Goal: Communication & Community: Answer question/provide support

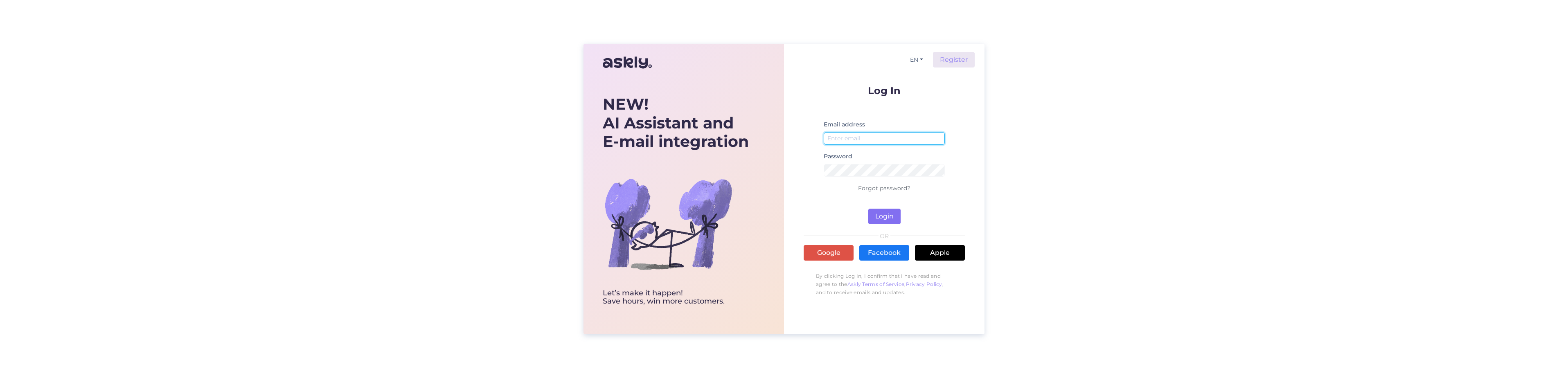
type input "[PERSON_NAME][EMAIL_ADDRESS][DOMAIN_NAME]"
click at [889, 211] on button "Login" at bounding box center [884, 217] width 32 height 16
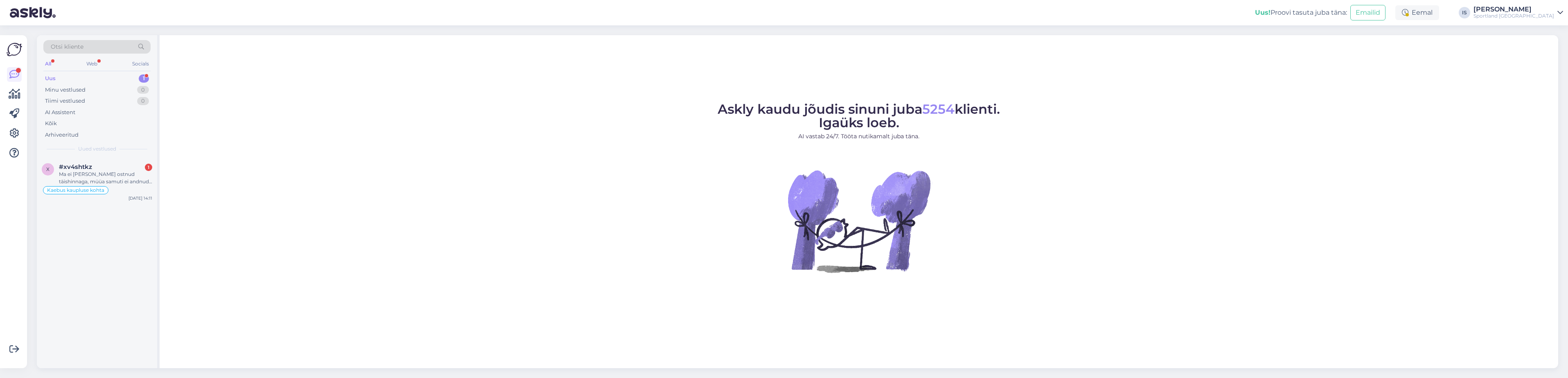
click at [1561, 13] on icon at bounding box center [1560, 12] width 5 height 7
click at [1547, 51] on button "Ava" at bounding box center [1548, 49] width 18 height 13
click at [1559, 12] on icon at bounding box center [1560, 12] width 5 height 7
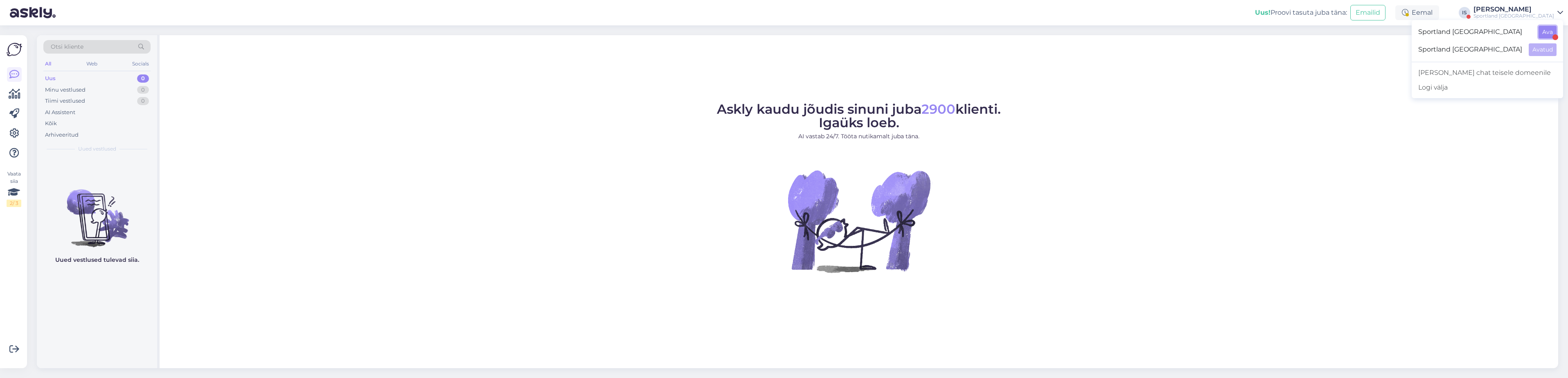
click at [1553, 29] on button "Ava" at bounding box center [1548, 32] width 18 height 13
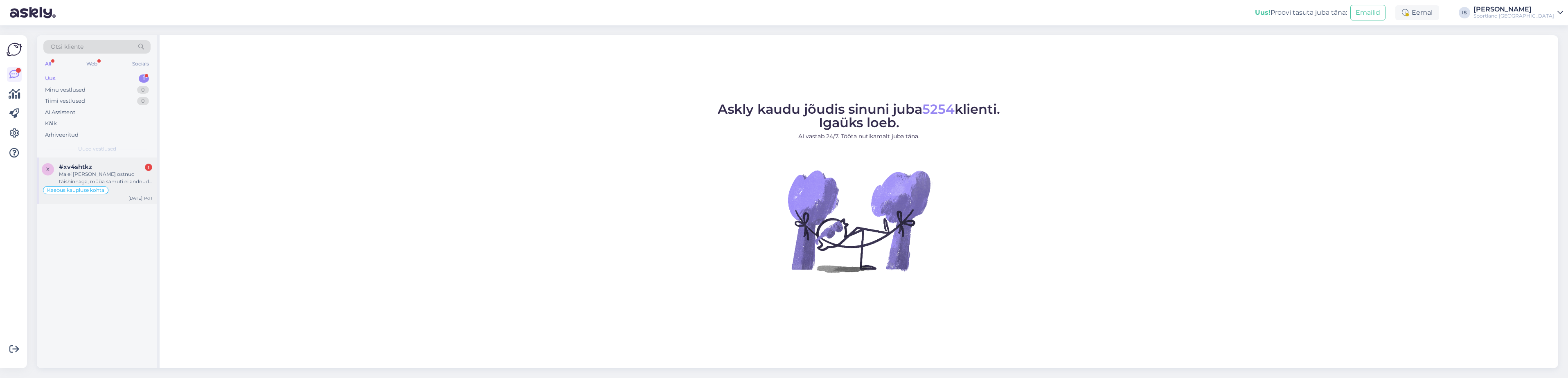
click at [107, 175] on div "Ma ei [PERSON_NAME] ostnud täishinnaga, müüa samuti ei andnud hinnaerinevusest …" at bounding box center [105, 178] width 93 height 15
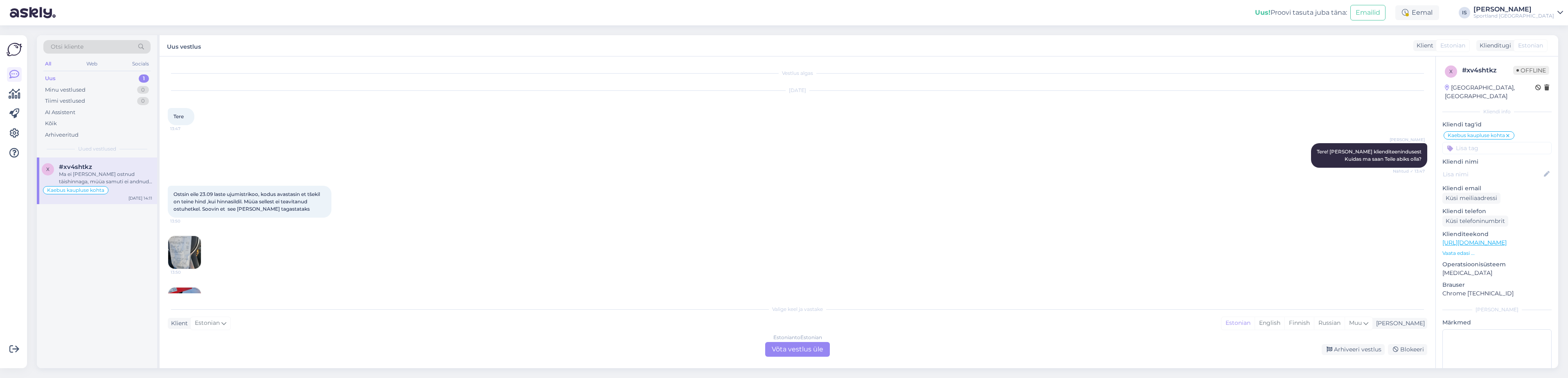
scroll to position [292, 0]
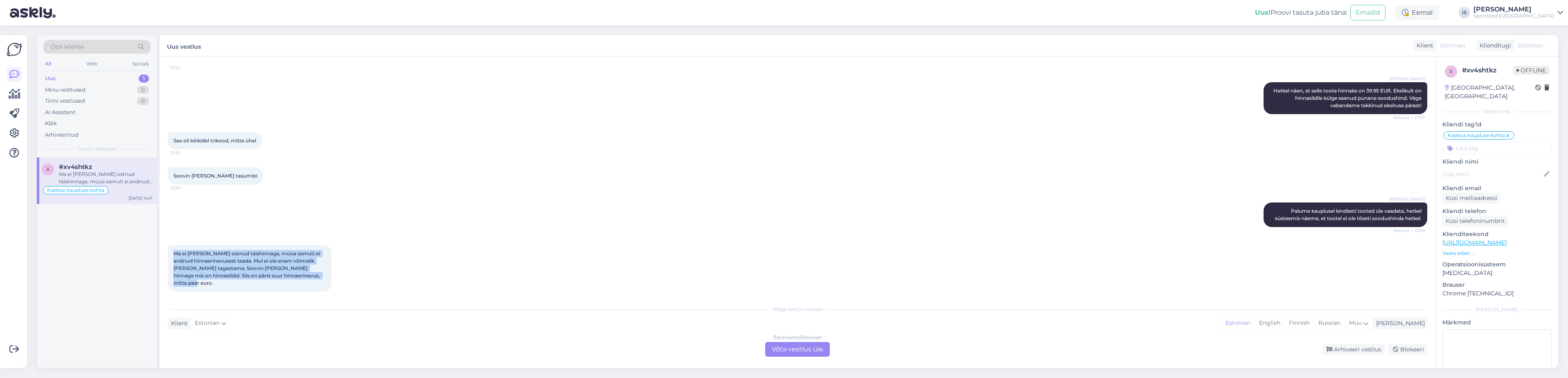
drag, startPoint x: 174, startPoint y: 254, endPoint x: 329, endPoint y: 275, distance: 156.4
click at [329, 275] on div "Ma ei [PERSON_NAME] ostnud täishinnaga, müüa samuti ei andnud hinnaerinevusest …" at bounding box center [250, 268] width 164 height 47
copy span "Ma ei [PERSON_NAME] ostnud täishinnaga, müüa samuti ei andnud hinnaerinevusest …"
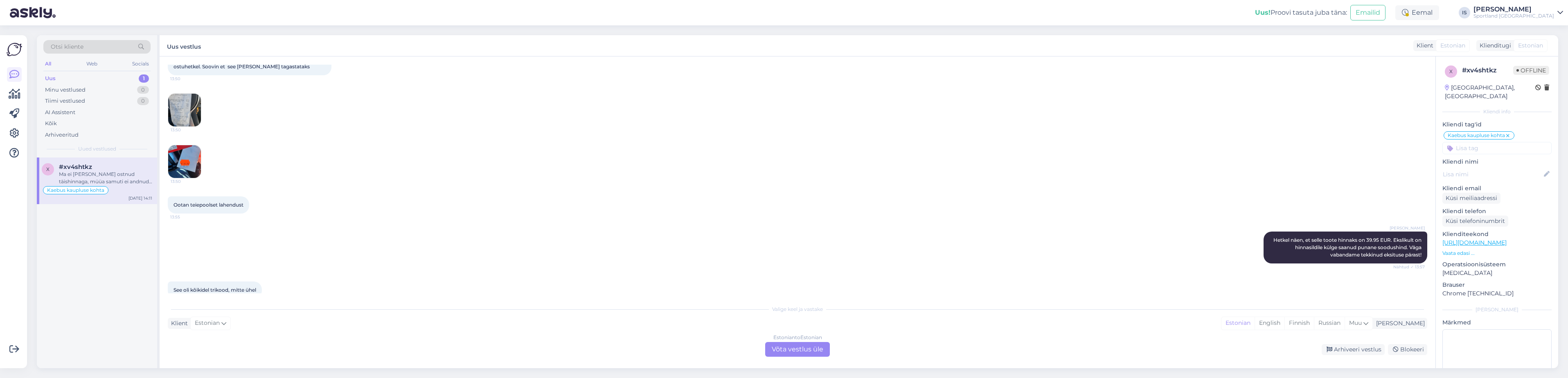
scroll to position [128, 0]
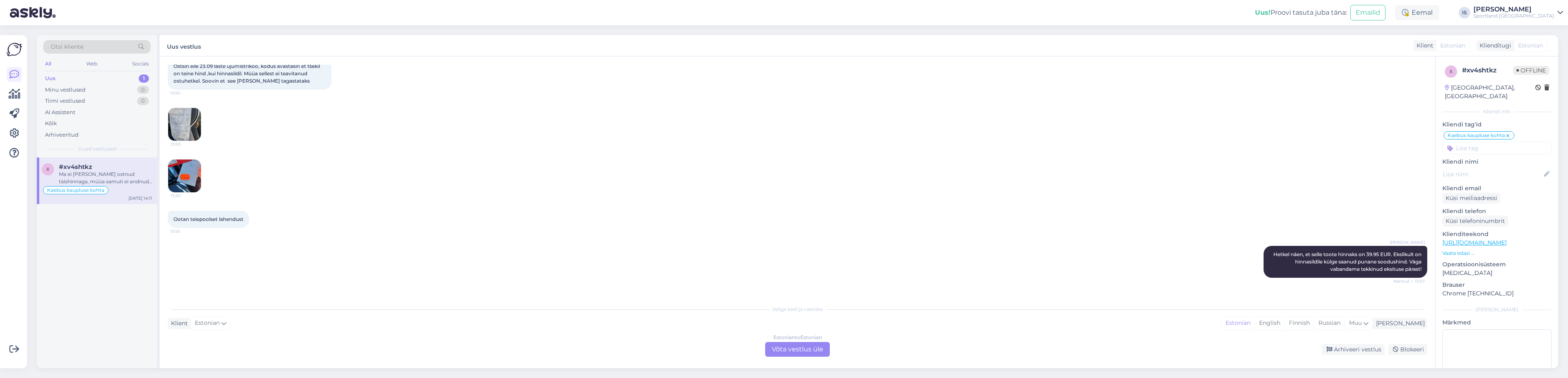
click at [177, 128] on img at bounding box center [184, 124] width 33 height 33
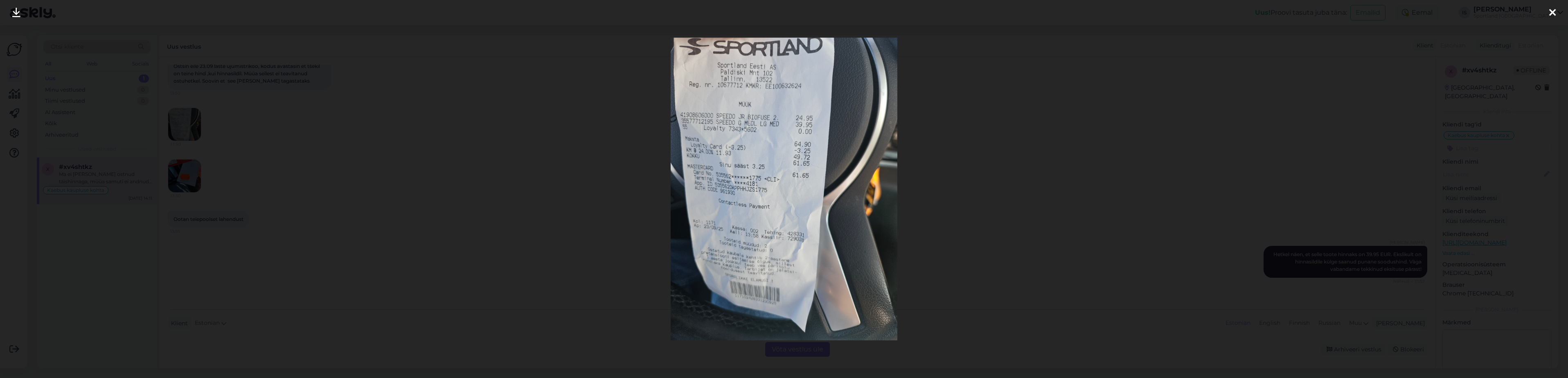
click at [1553, 15] on icon at bounding box center [1552, 13] width 7 height 10
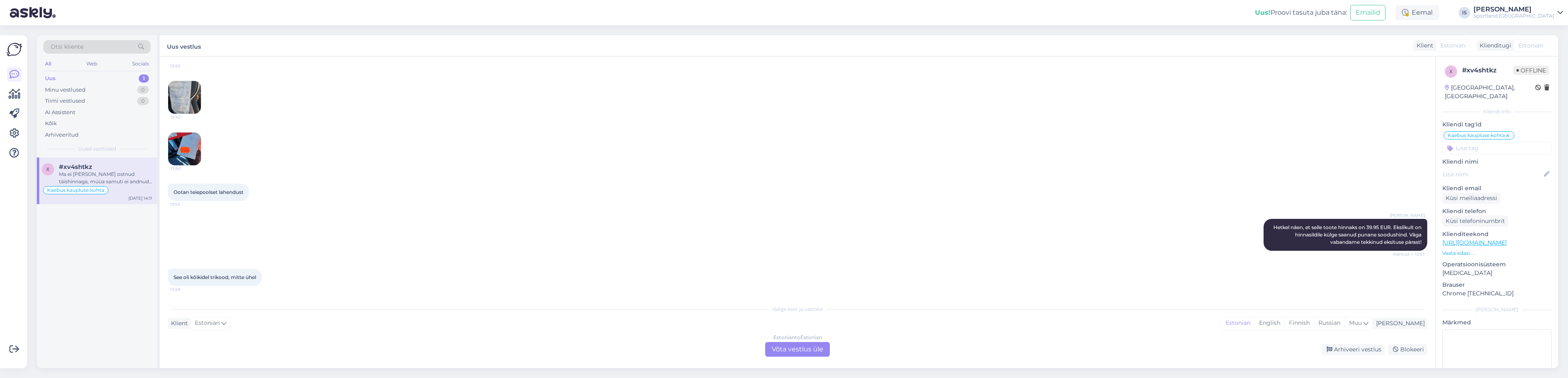
scroll to position [169, 0]
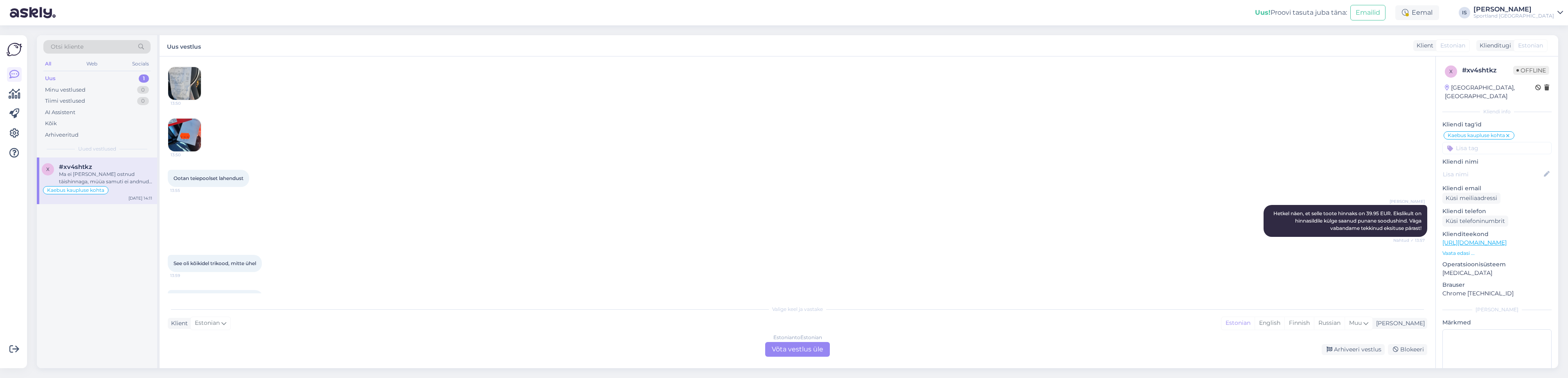
click at [800, 351] on div "Estonian to Estonian Võta vestlus üle" at bounding box center [797, 349] width 65 height 15
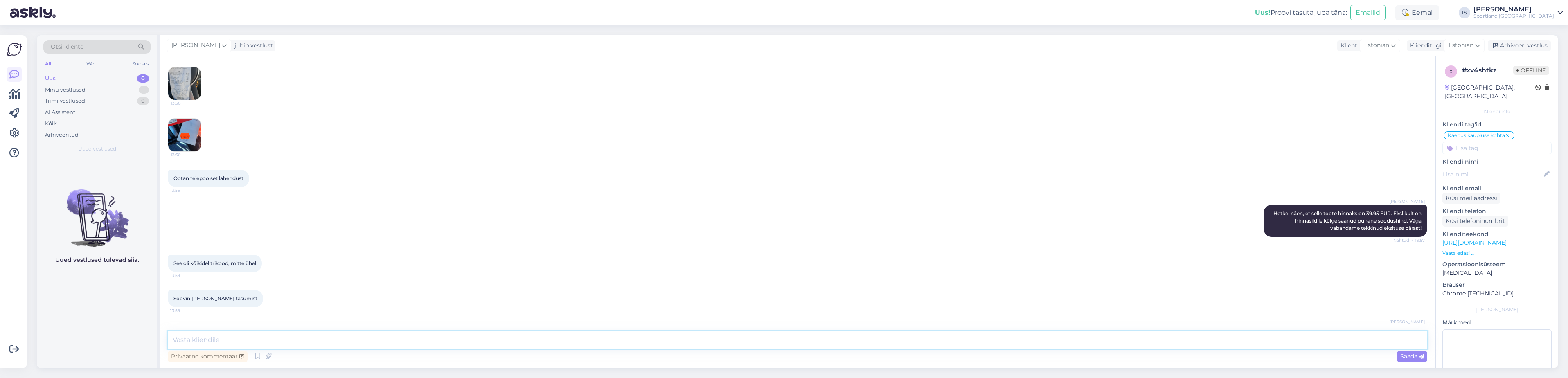
click at [287, 340] on textarea at bounding box center [797, 340] width 1259 height 17
paste textarea "õistame, et [PERSON_NAME] tekitas Teile pettumust. Soovime täpsustada, et [PERS…"
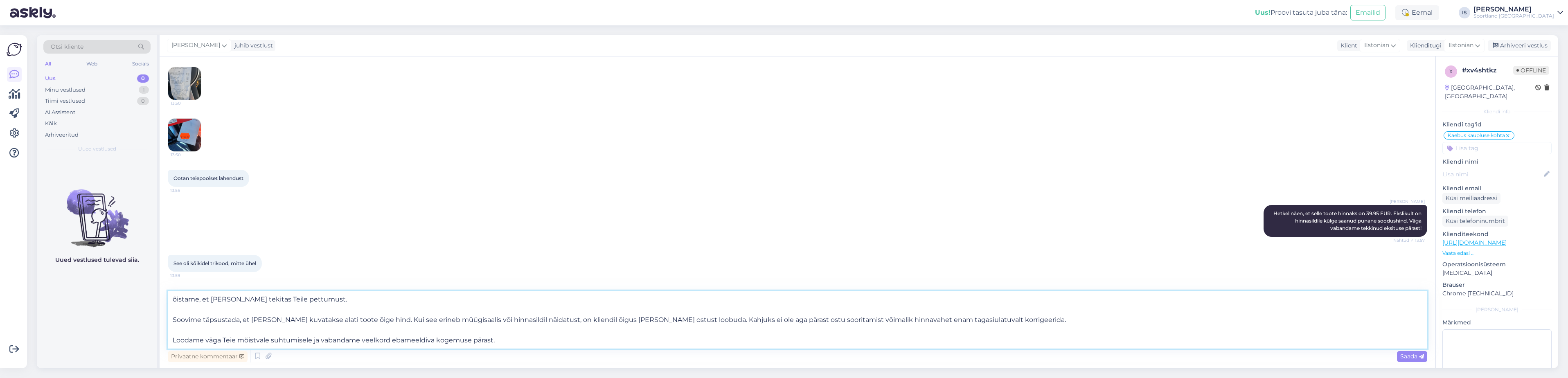
click at [172, 300] on textarea "õistame, et [PERSON_NAME] tekitas Teile pettumust. Soovime täpsustada, et [PERS…" at bounding box center [797, 320] width 1259 height 58
click at [173, 319] on textarea "Mõistame, et hinnavahe tekitas Teile pettumust. Soovime täpsustada, et [PERSON_…" at bounding box center [797, 320] width 1259 height 58
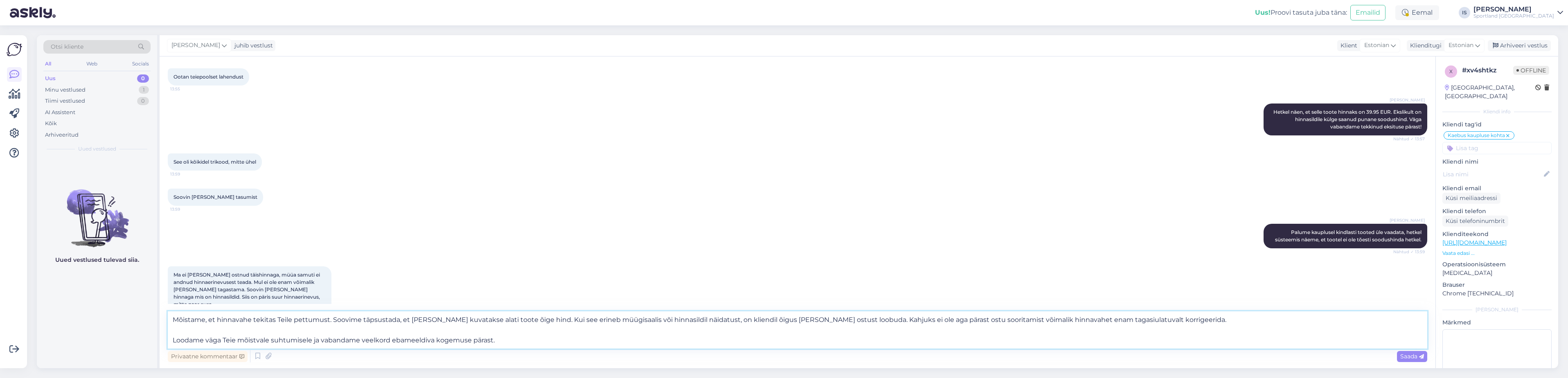
scroll to position [281, 0]
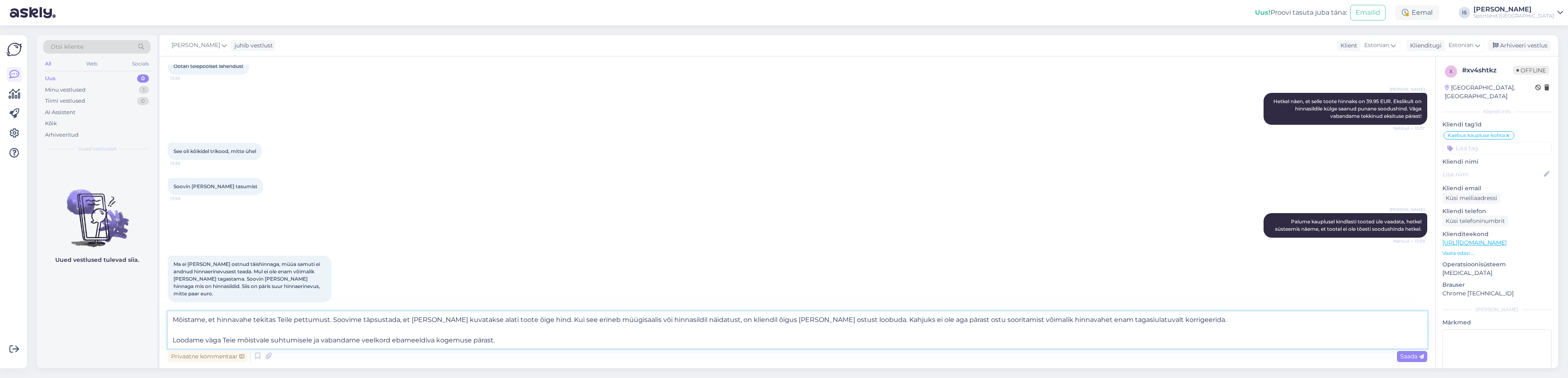
click at [170, 338] on textarea "Mõistame, et hinnavahe tekitas Teile pettumust. Soovime täpsustada, et [PERSON_…" at bounding box center [797, 330] width 1259 height 37
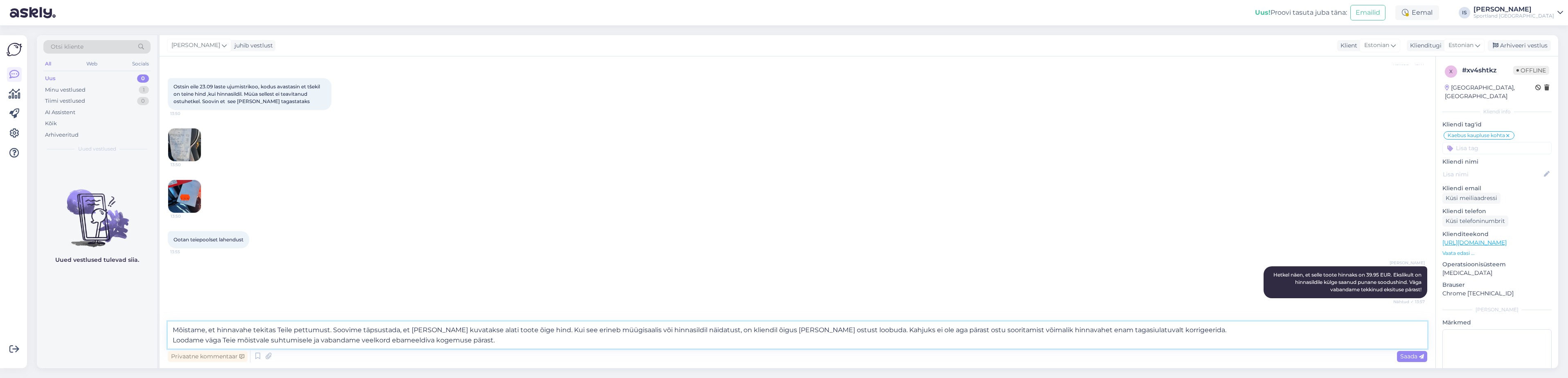
scroll to position [107, 0]
type textarea "Mõistame, et hinnavahe tekitas Teile pettumust. Soovime täpsustada, et [PERSON_…"
click at [180, 147] on img at bounding box center [184, 145] width 33 height 33
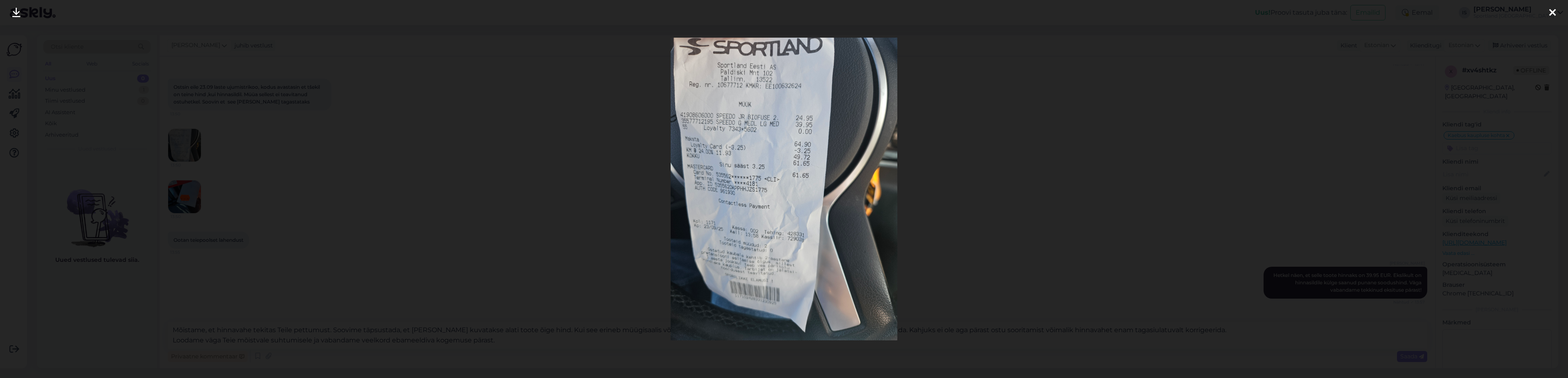
click at [1552, 14] on icon at bounding box center [1552, 13] width 7 height 10
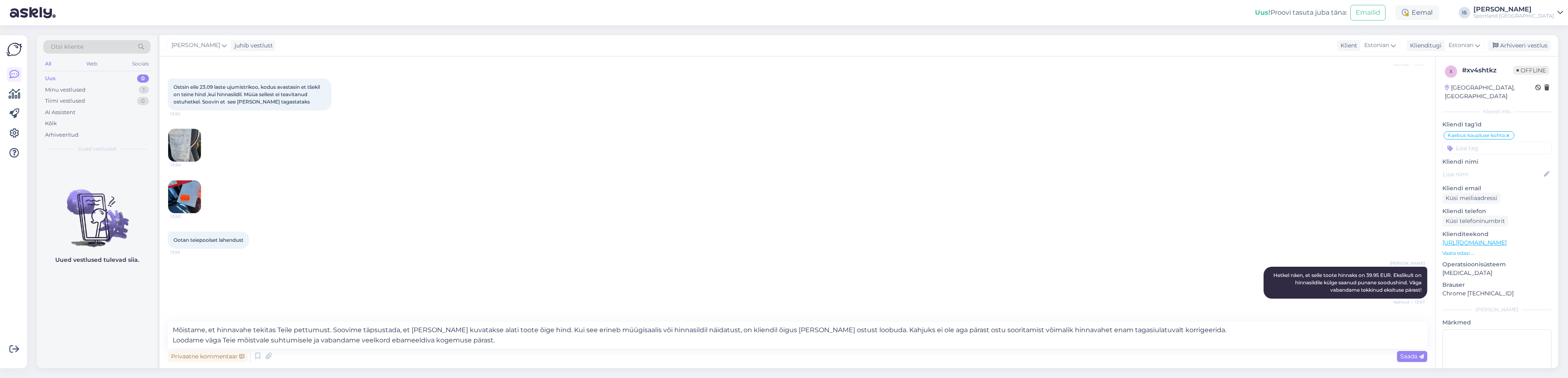
click at [189, 201] on img at bounding box center [184, 197] width 33 height 33
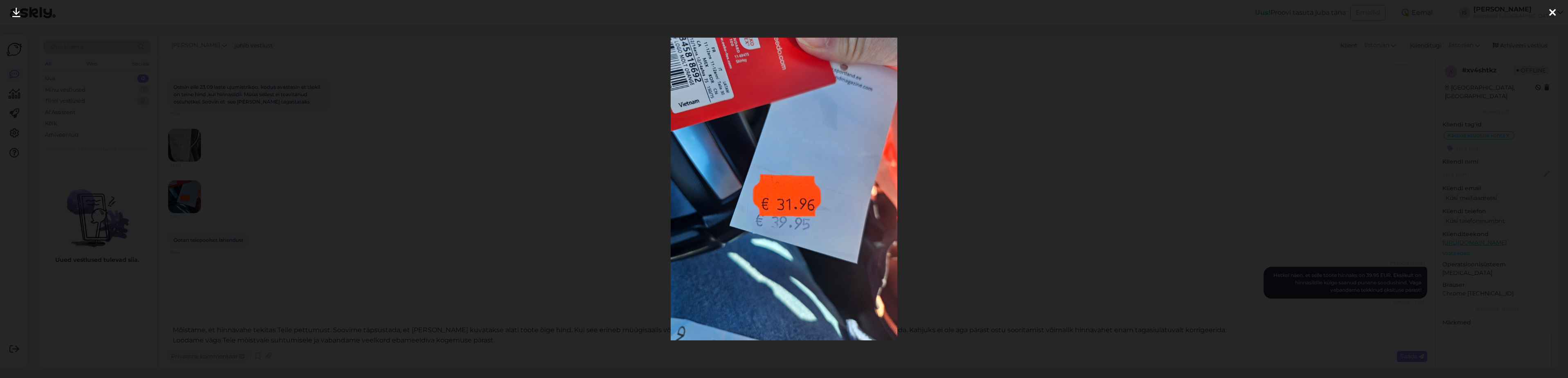
click at [1558, 10] on div at bounding box center [1552, 13] width 16 height 26
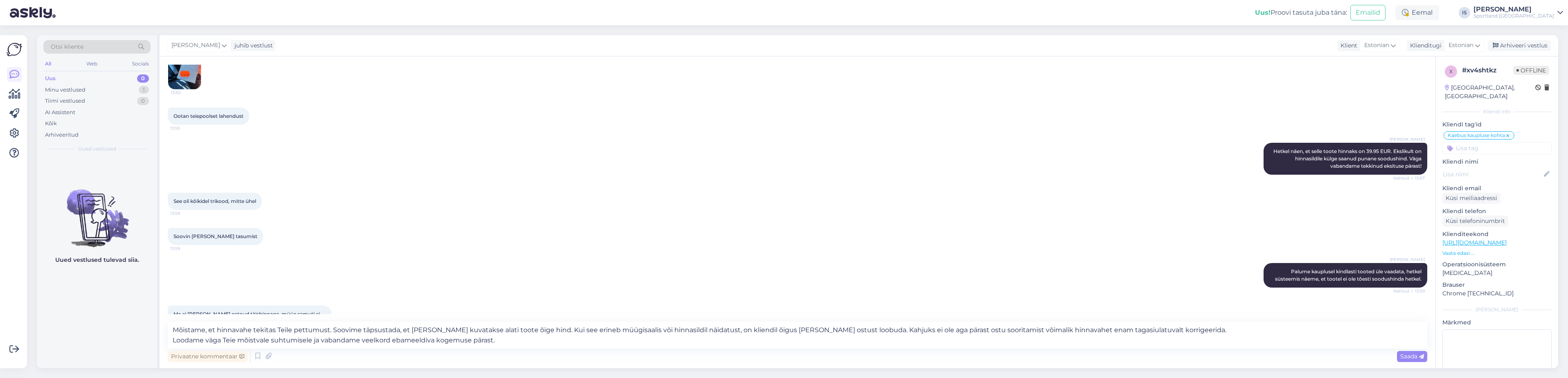
scroll to position [271, 0]
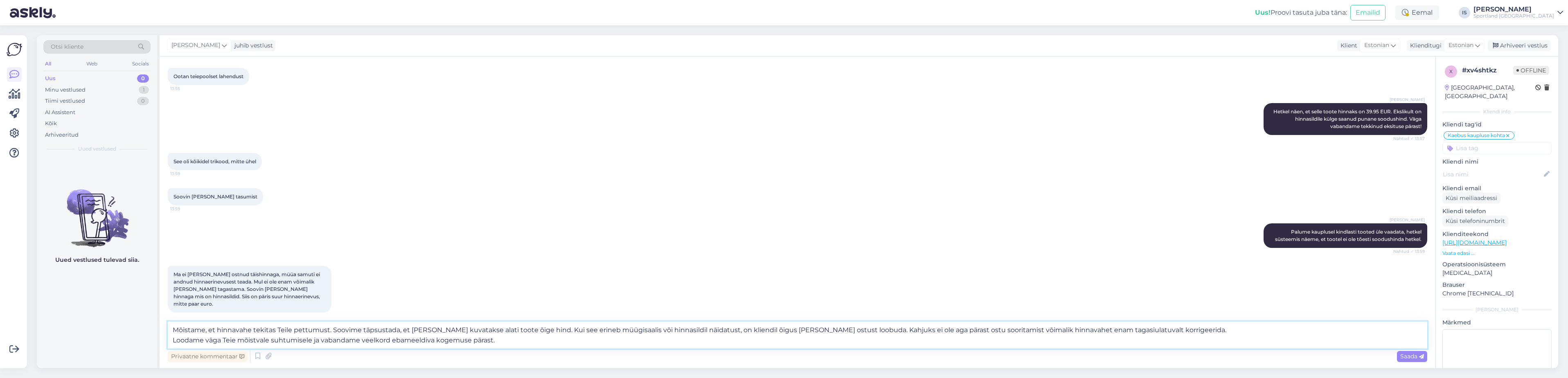
click at [499, 340] on textarea "Mõistame, et hinnavahe tekitas Teile pettumust. Soovime täpsustada, et [PERSON_…" at bounding box center [797, 335] width 1259 height 27
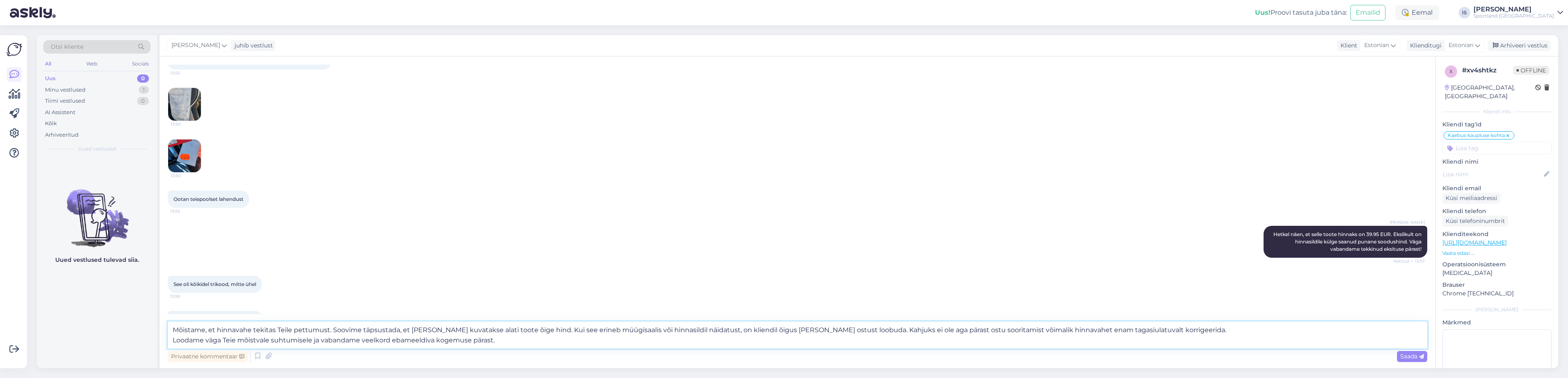
scroll to position [66, 0]
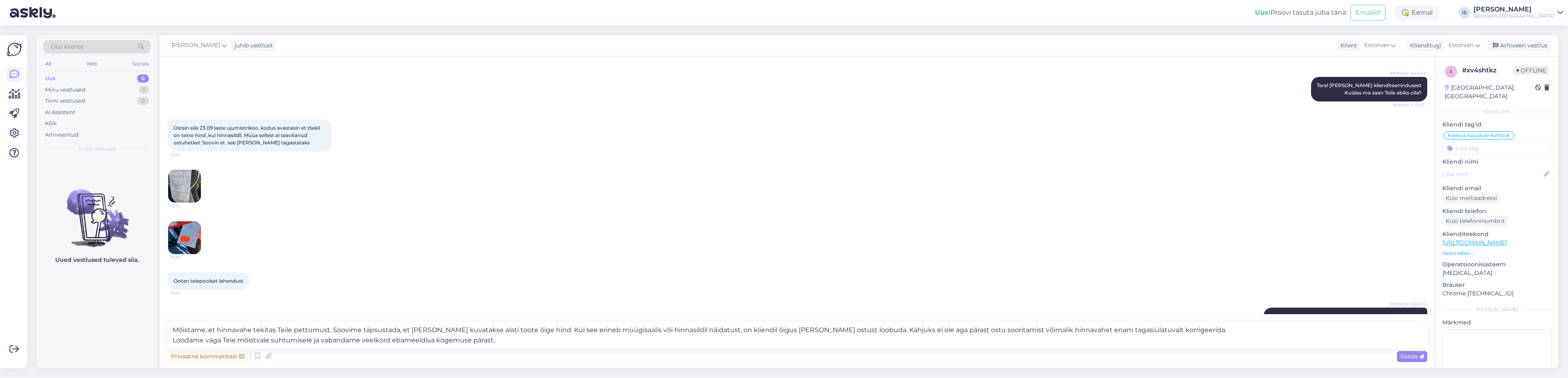
click at [178, 184] on img at bounding box center [184, 186] width 33 height 33
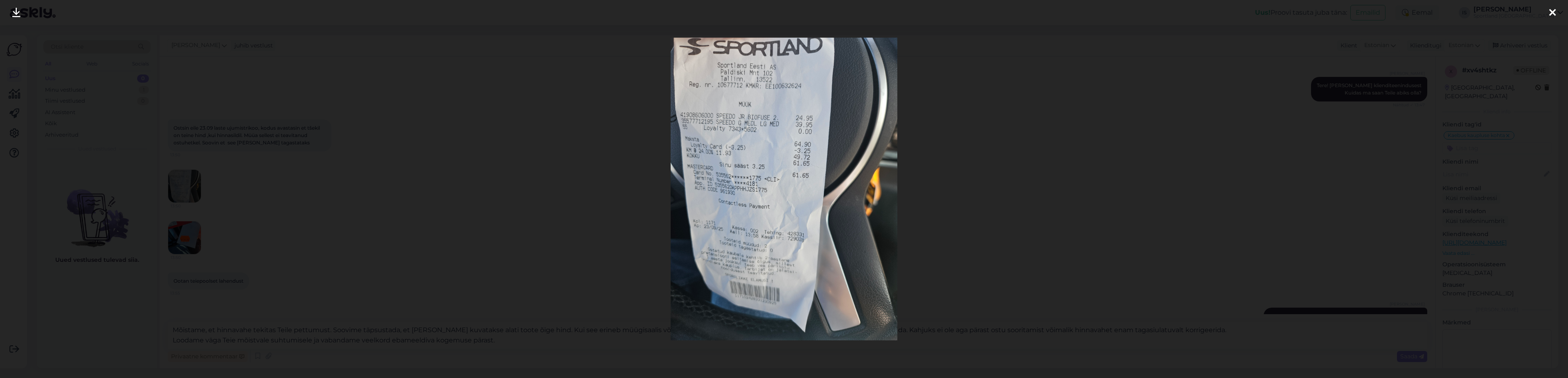
click at [1553, 8] on icon at bounding box center [1552, 13] width 7 height 10
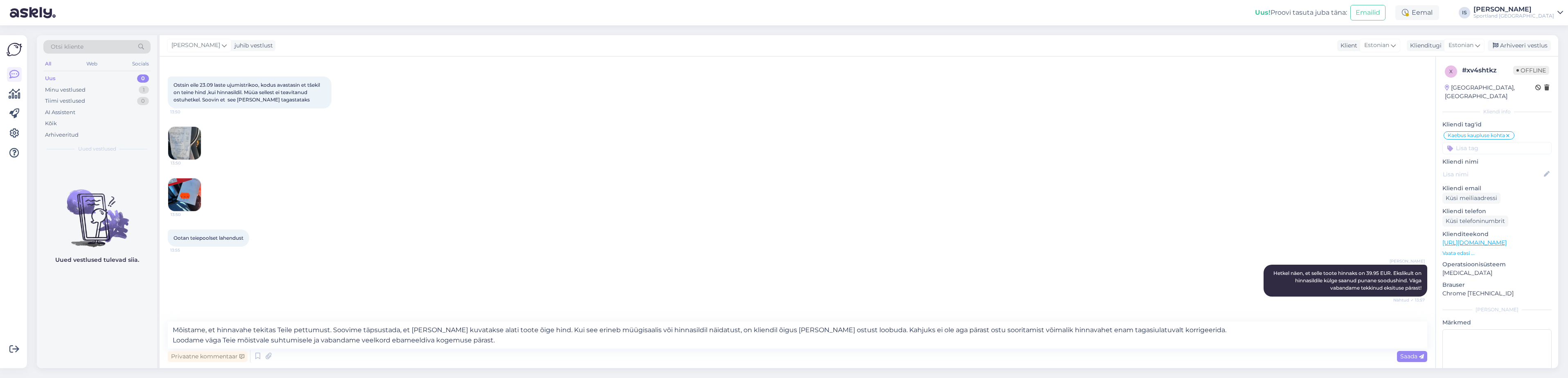
scroll to position [148, 0]
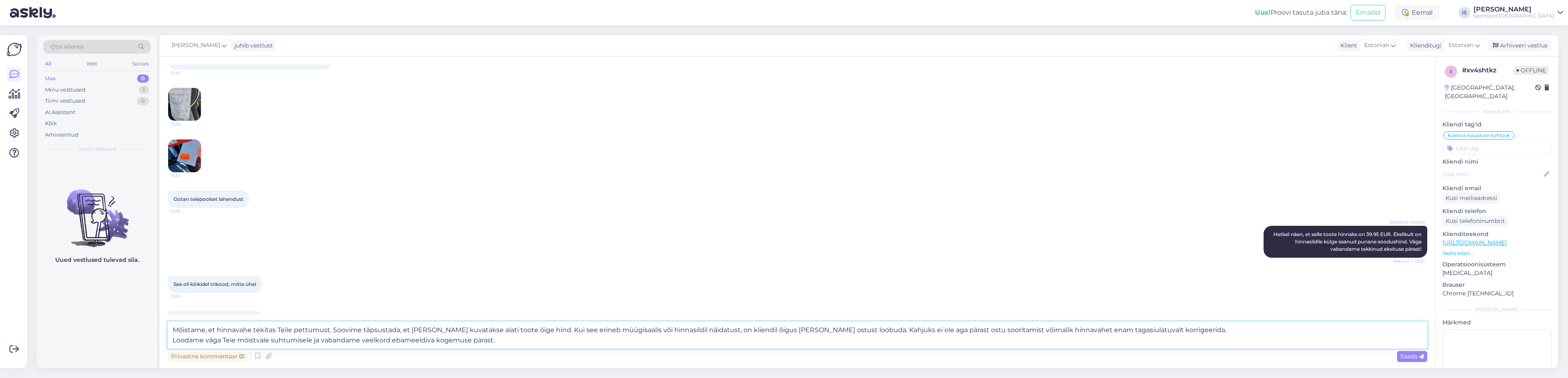
click at [547, 336] on textarea "Mõistame, et hinnavahe tekitas Teile pettumust. Soovime täpsustada, et [PERSON_…" at bounding box center [797, 335] width 1259 height 27
click at [1410, 355] on span "Saada" at bounding box center [1412, 356] width 24 height 7
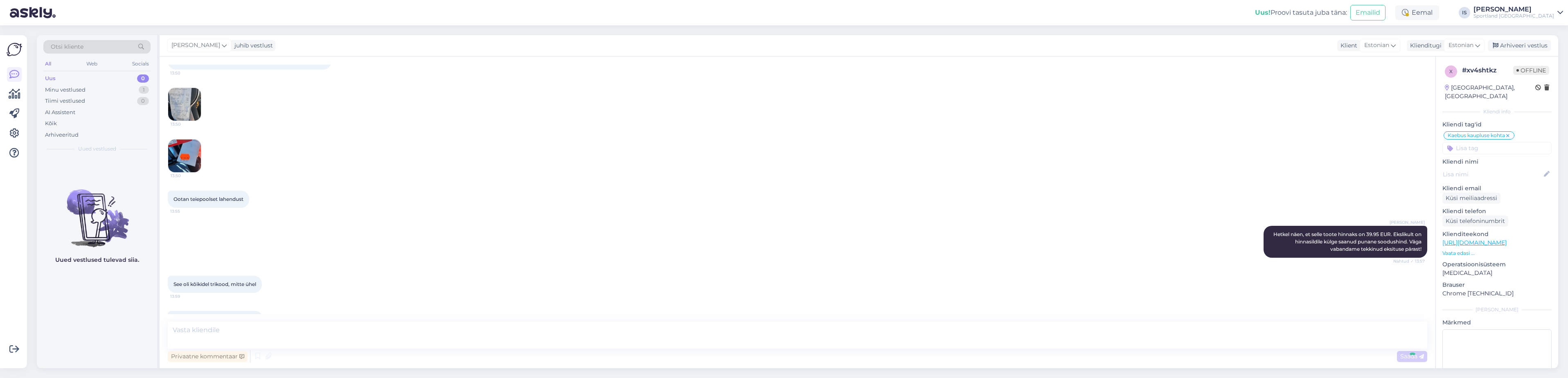
scroll to position [348, 0]
